Goal: Complete application form

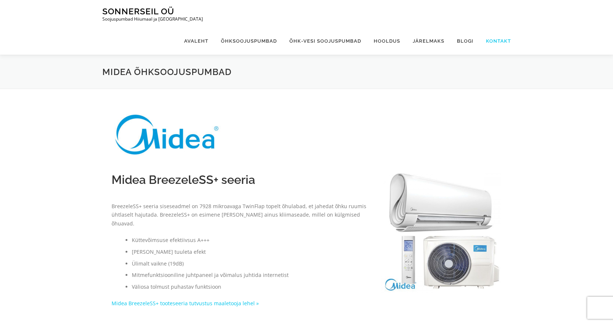
click at [500, 27] on link "Kontakt" at bounding box center [494, 41] width 31 height 28
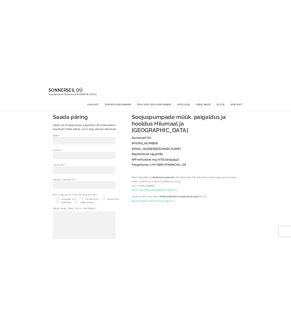
scroll to position [37, 0]
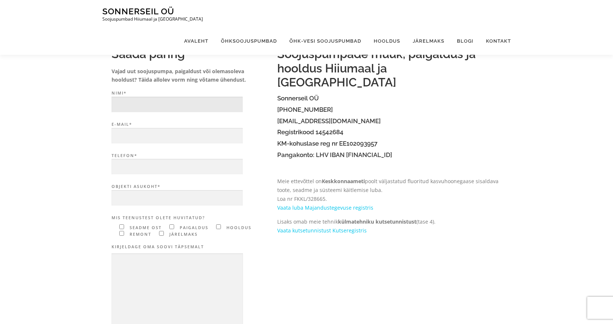
click at [149, 101] on input "Nimi*" at bounding box center [176, 105] width 131 height 16
click at [156, 195] on input "Objekti asukoht*" at bounding box center [176, 198] width 131 height 16
type input "[GEOGRAPHIC_DATA]"
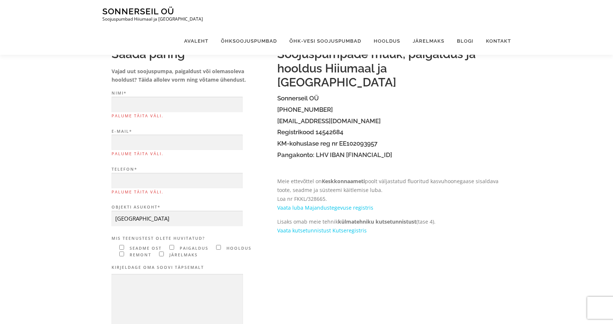
click at [121, 253] on input"] "Contact form" at bounding box center [121, 254] width 5 height 5
checkbox input"] "true"
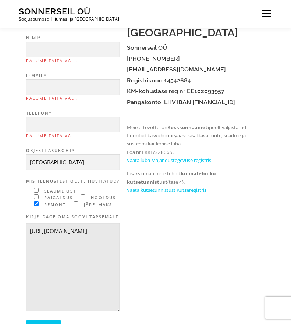
scroll to position [110, 0]
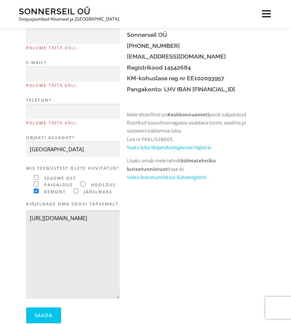
click at [53, 266] on textarea "[URL][DOMAIN_NAME]" at bounding box center [73, 254] width 94 height 89
click at [59, 259] on textarea "[URL][DOMAIN_NAME]" at bounding box center [73, 254] width 94 height 89
type textarea "https://sg-repo-production-photos.s3.eu-central-1.amazonaws.com/aikido/file_sto…"
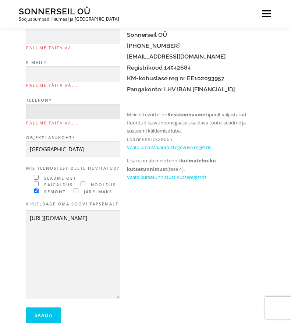
click at [56, 111] on input "Telefon* Palume täita väli." at bounding box center [73, 112] width 94 height 16
type input "53809149"
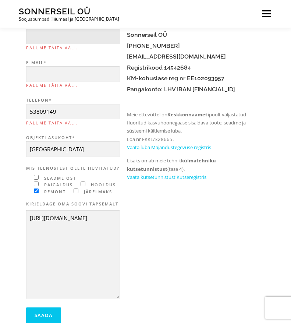
type input "Riho Enno"
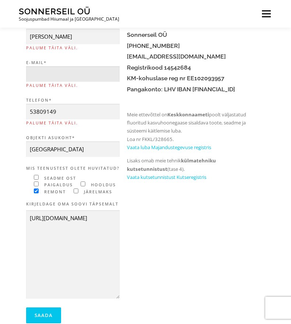
type input "riho.enno@mail.ee"
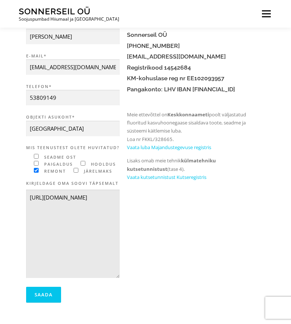
click at [67, 240] on textarea "https://sg-repo-production-photos.s3.eu-central-1.amazonaws.com/aikido/file_sto…" at bounding box center [73, 233] width 94 height 89
click at [95, 239] on textarea "https://sg-repo-production-photos.s3.eu-central-1.amazonaws.com/aikido/file_sto…" at bounding box center [73, 233] width 94 height 89
click at [60, 245] on textarea "https://sg-repo-production-photos.s3.eu-central-1.amazonaws.com/aikido/file_sto…" at bounding box center [73, 233] width 94 height 89
click at [74, 245] on textarea "https://sg-repo-production-photos.s3.eu-central-1.amazonaws.com/aikido/file_sto…" at bounding box center [73, 233] width 94 height 89
click at [103, 246] on textarea "https://sg-repo-production-photos.s3.eu-central-1.amazonaws.com/aikido/file_sto…" at bounding box center [73, 233] width 94 height 89
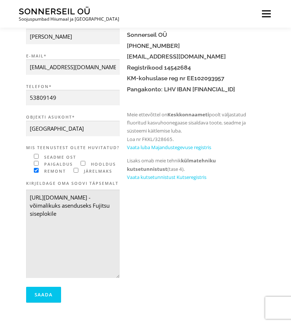
click at [107, 246] on textarea "https://sg-repo-production-photos.s3.eu-central-1.amazonaws.com/aikido/file_sto…" at bounding box center [73, 233] width 94 height 89
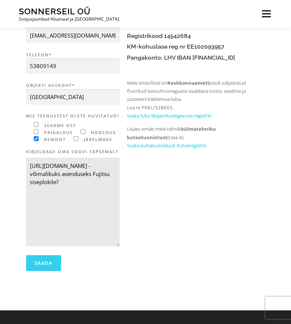
scroll to position [147, 0]
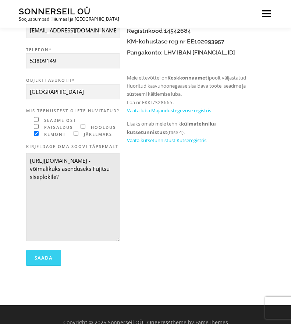
type textarea "https://sg-repo-production-photos.s3.eu-central-1.amazonaws.com/aikido/file_sto…"
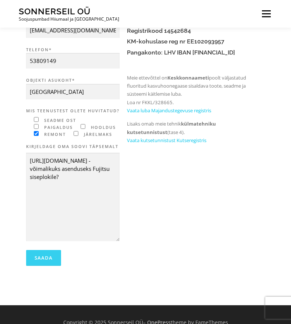
click at [46, 262] on input "Saada" at bounding box center [43, 258] width 35 height 16
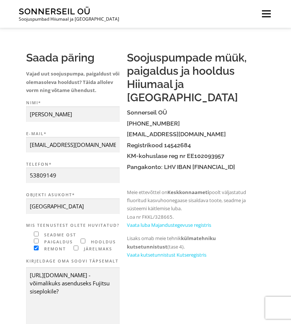
scroll to position [0, 0]
